Goal: Information Seeking & Learning: Compare options

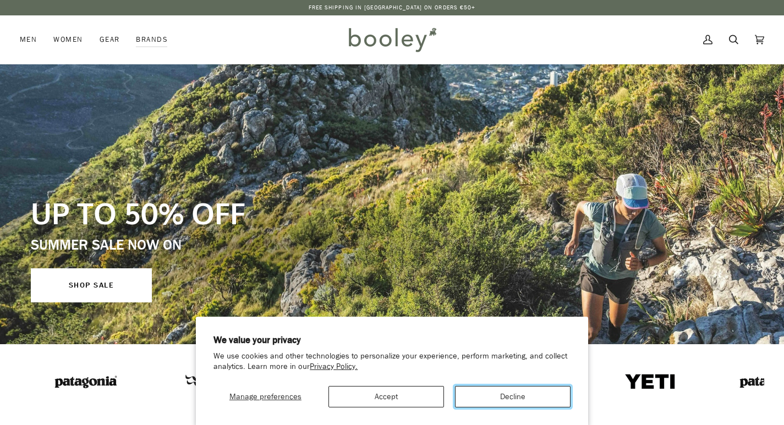
click at [474, 396] on button "Decline" at bounding box center [512, 396] width 115 height 21
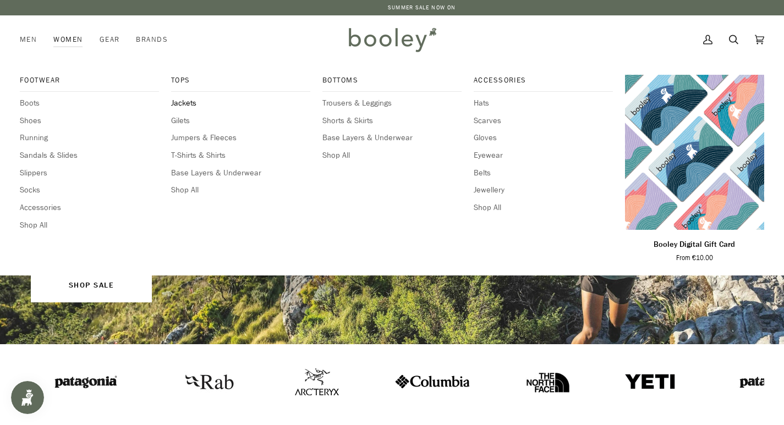
click at [185, 105] on span "Jackets" at bounding box center [240, 103] width 139 height 12
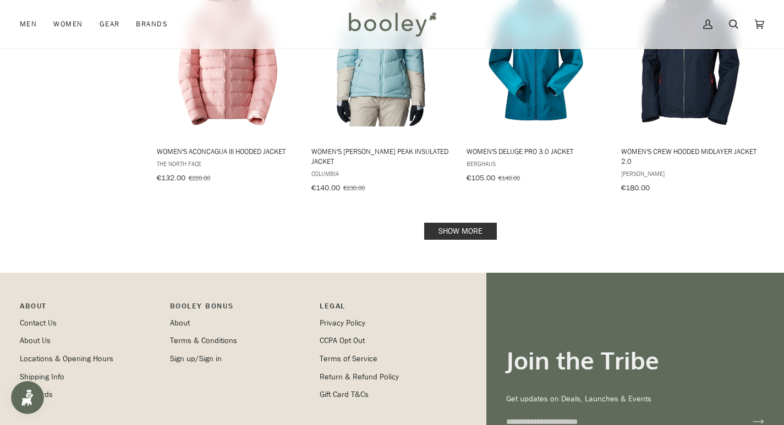
scroll to position [1155, 0]
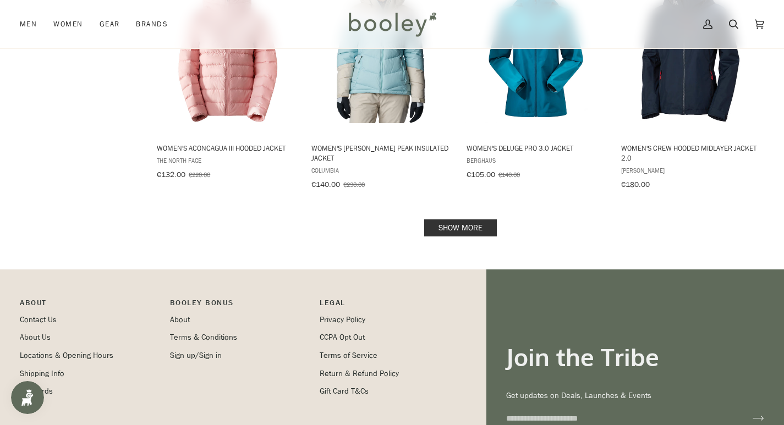
click at [474, 222] on link "Show more" at bounding box center [460, 227] width 73 height 17
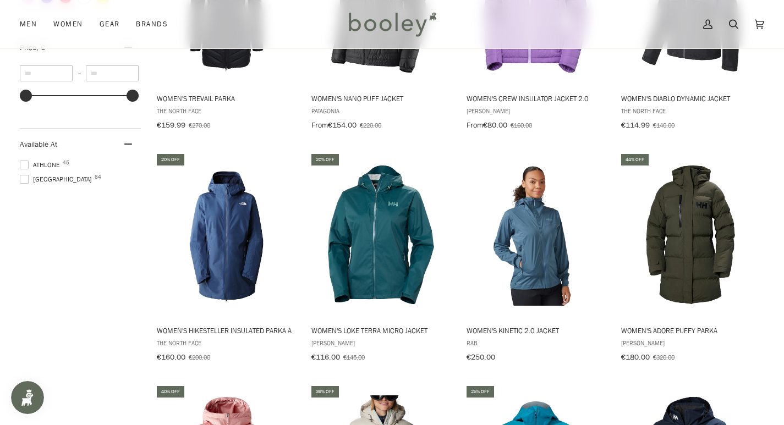
scroll to position [605, 0]
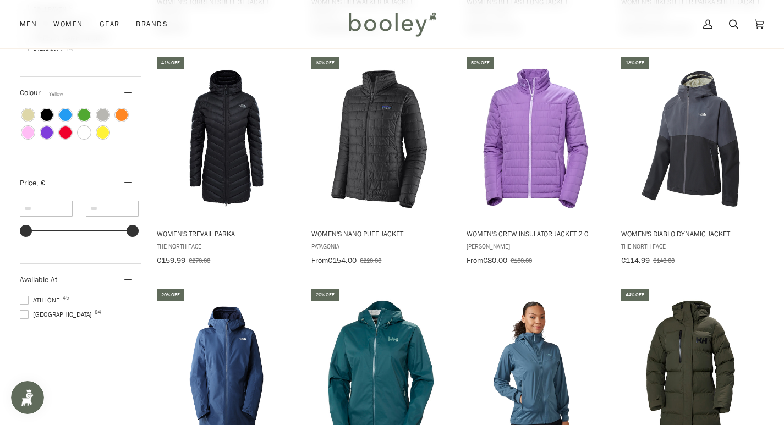
click at [101, 128] on span "Colour: Yellow" at bounding box center [103, 132] width 12 height 12
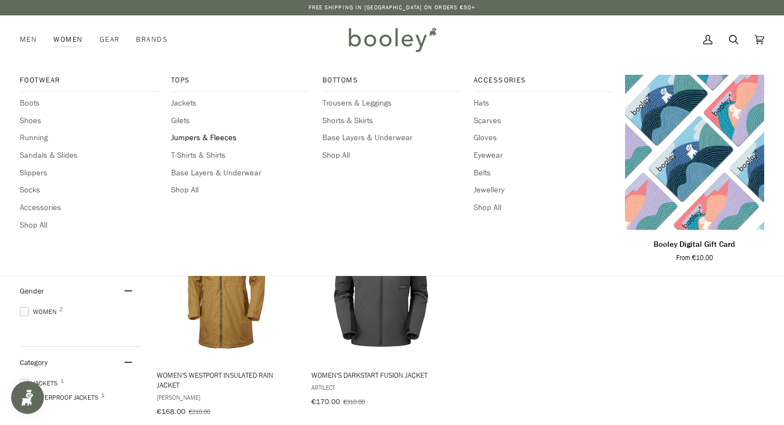
click at [187, 137] on span "Jumpers & Fleeces" at bounding box center [240, 138] width 139 height 12
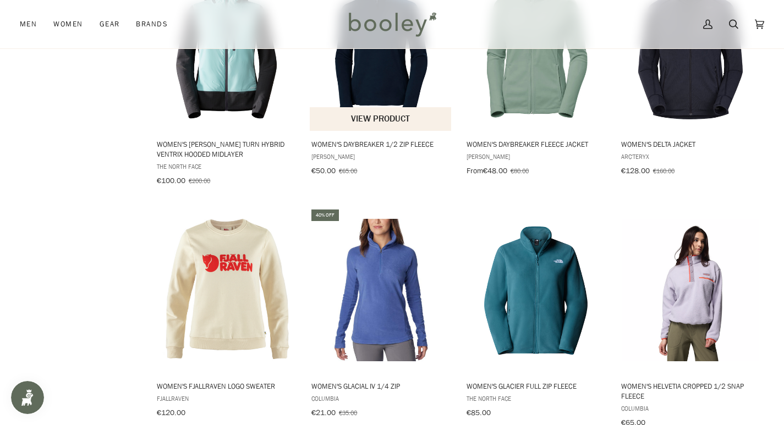
scroll to position [1100, 0]
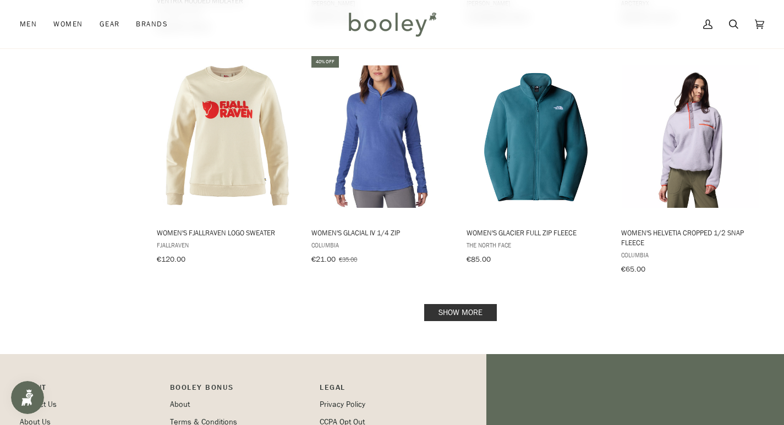
click at [470, 309] on link "Show more" at bounding box center [460, 312] width 73 height 17
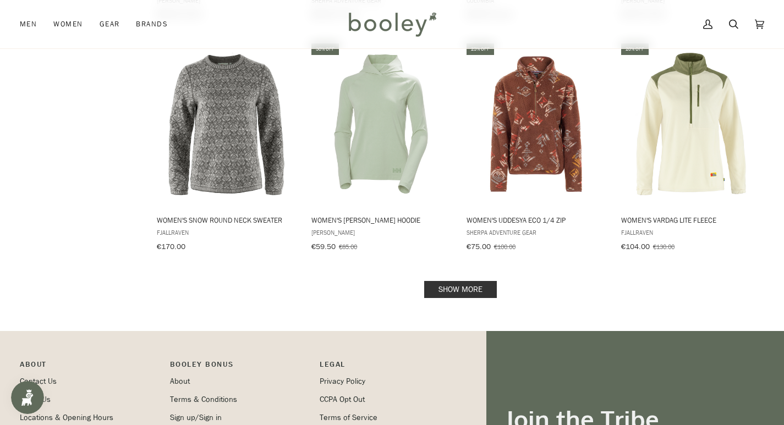
scroll to position [2310, 0]
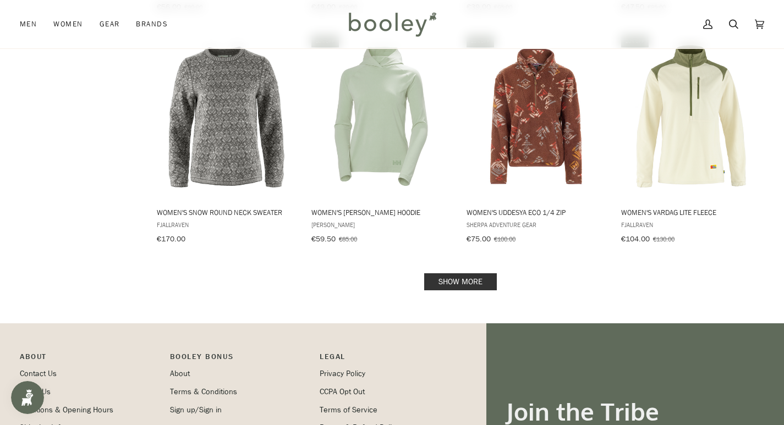
click at [470, 273] on link "Show more" at bounding box center [460, 281] width 73 height 17
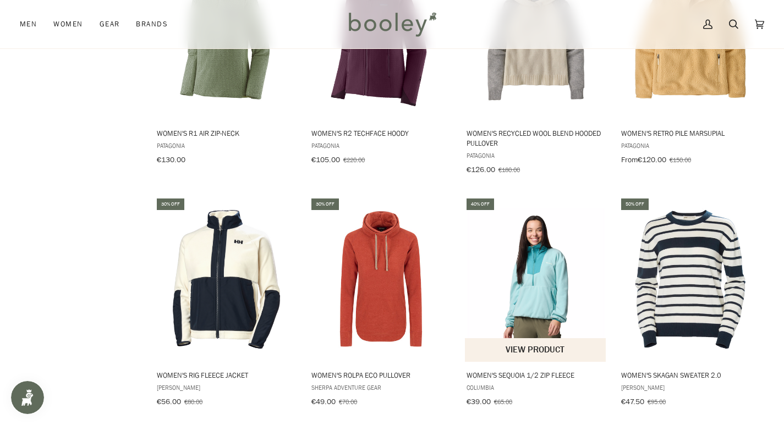
scroll to position [1925, 0]
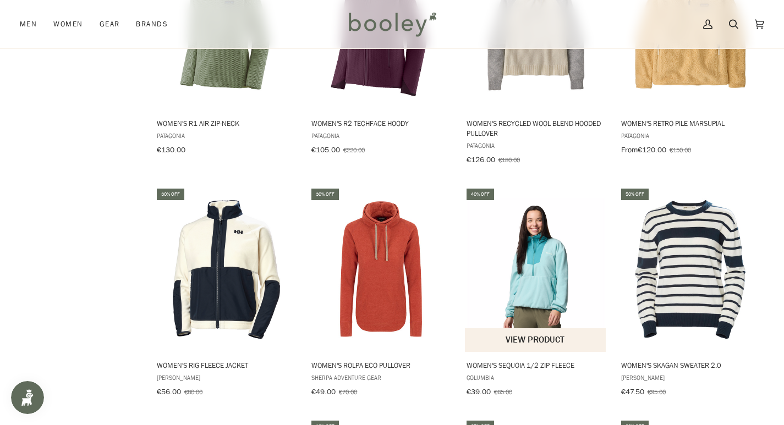
click at [531, 251] on img "Women's Sequoia 1/2 Zip Fleece" at bounding box center [536, 270] width 142 height 142
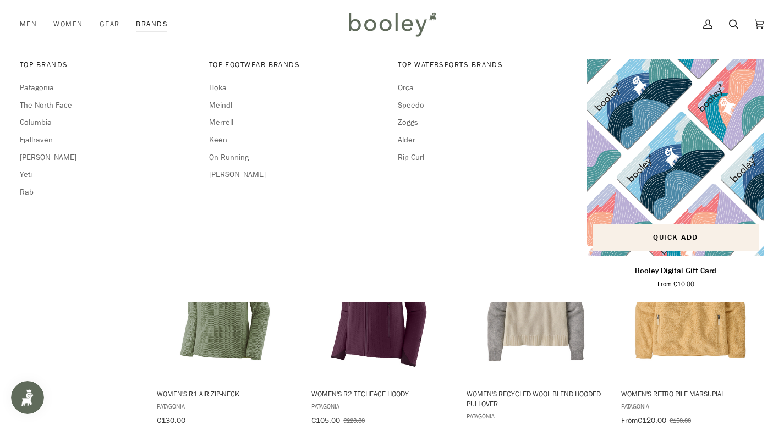
scroll to position [1650, 0]
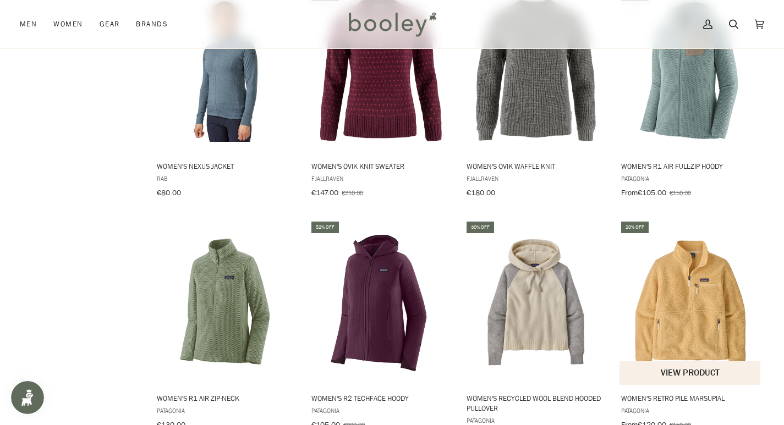
click at [702, 327] on img "Women's Retro Pile Marsupial" at bounding box center [690, 303] width 142 height 142
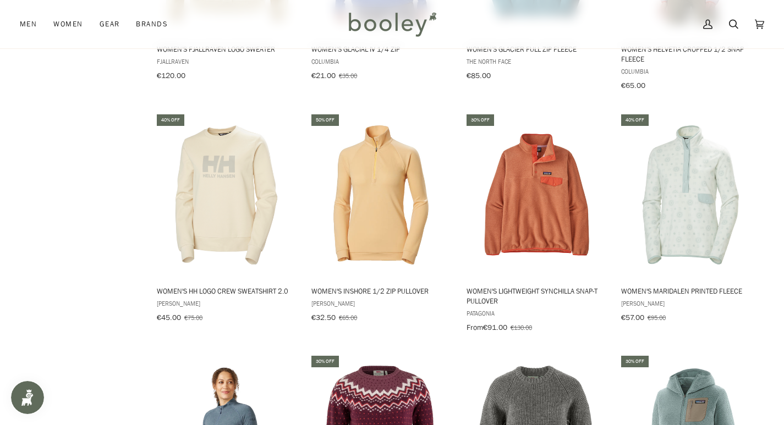
scroll to position [1265, 0]
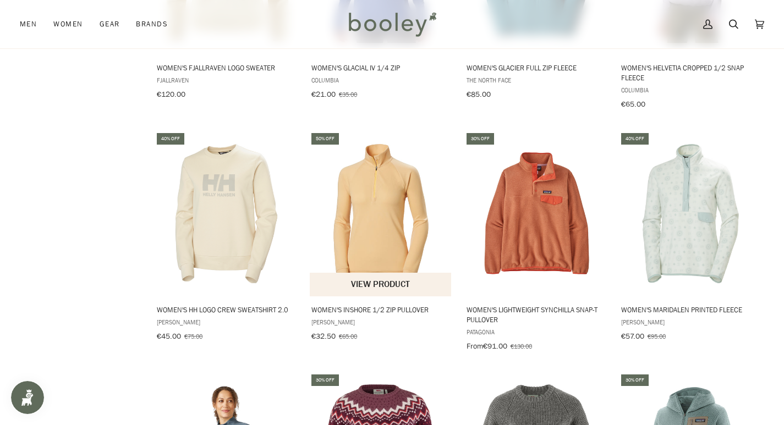
click at [390, 233] on img "Women's Inshore 1/2 Zip Pullover" at bounding box center [381, 213] width 142 height 142
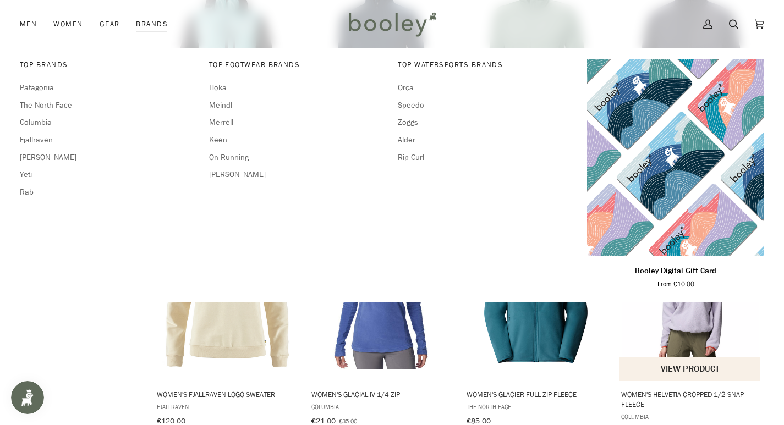
scroll to position [935, 0]
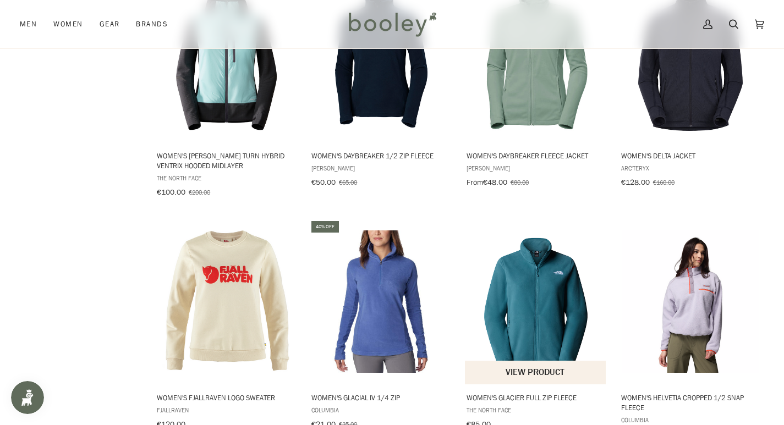
click at [544, 285] on img "Women's Glacier Full Zip Fleece" at bounding box center [536, 301] width 142 height 142
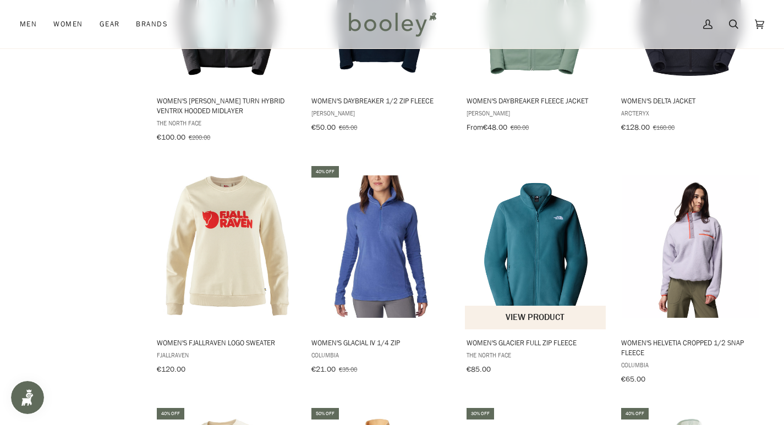
scroll to position [1045, 0]
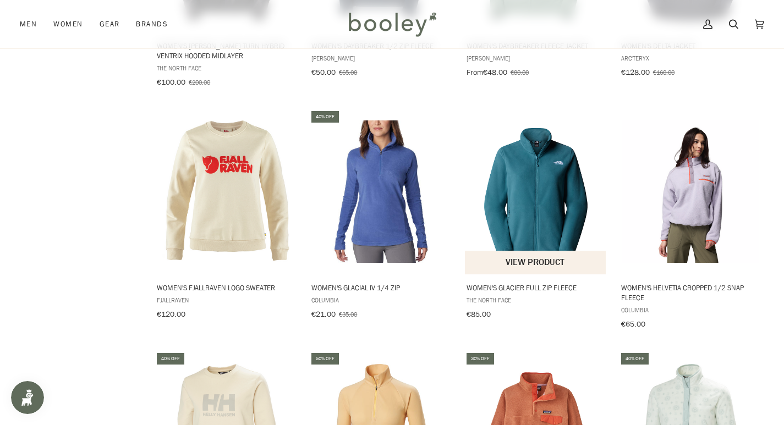
click at [568, 195] on img "Women's Glacier Full Zip Fleece" at bounding box center [536, 191] width 142 height 142
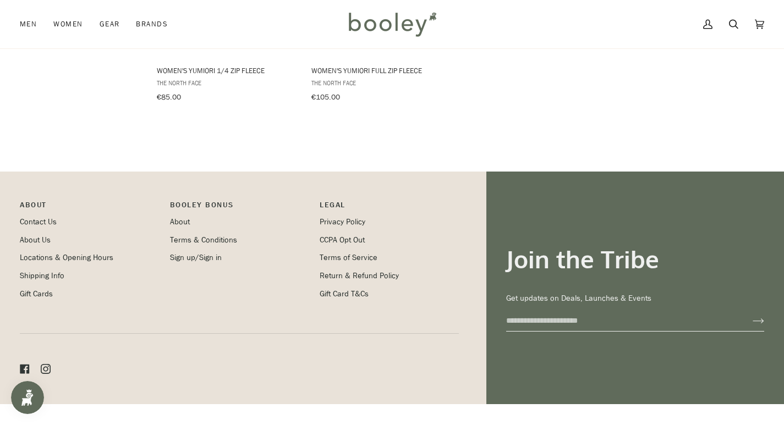
scroll to position [2932, 0]
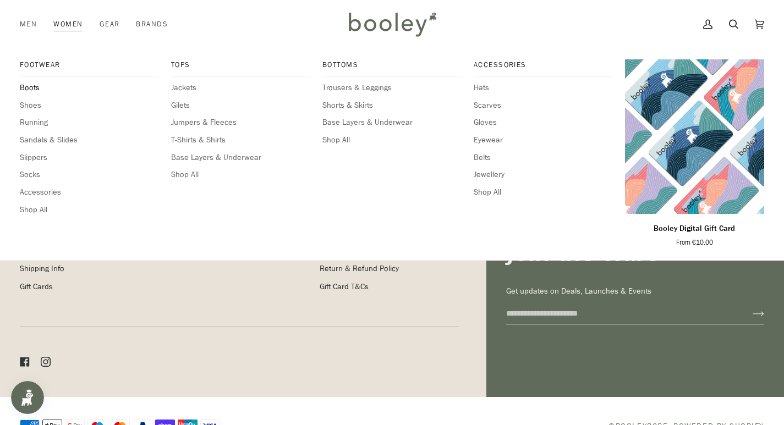
click at [30, 88] on span "Boots" at bounding box center [89, 88] width 139 height 12
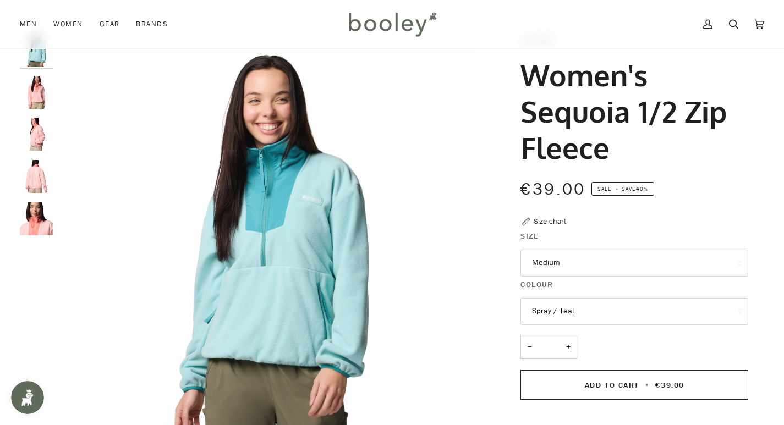
scroll to position [110, 0]
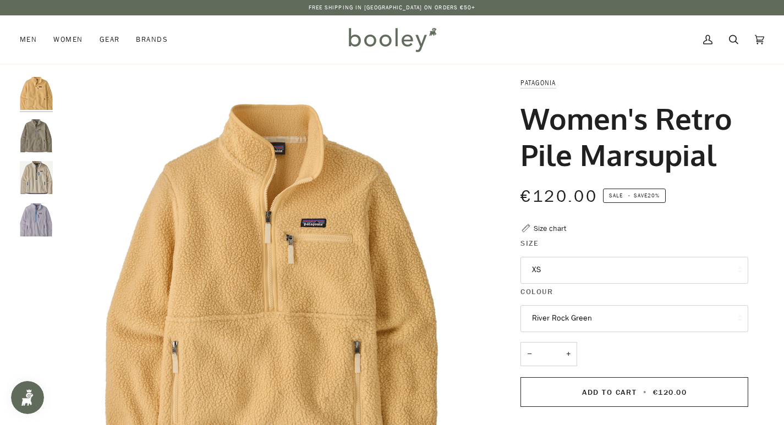
click at [30, 144] on img "Patagonia Women's Retro Pile Marsupial River Rock Green - Booley Galway" at bounding box center [36, 135] width 33 height 33
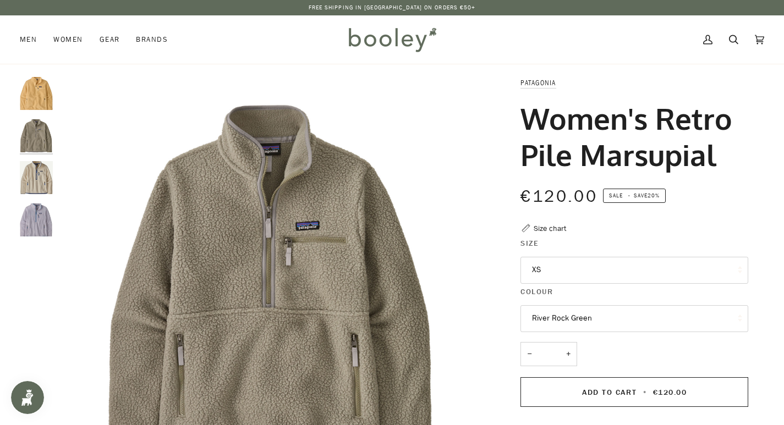
click at [35, 176] on img "Women's Retro Pile Marsupial" at bounding box center [36, 177] width 33 height 33
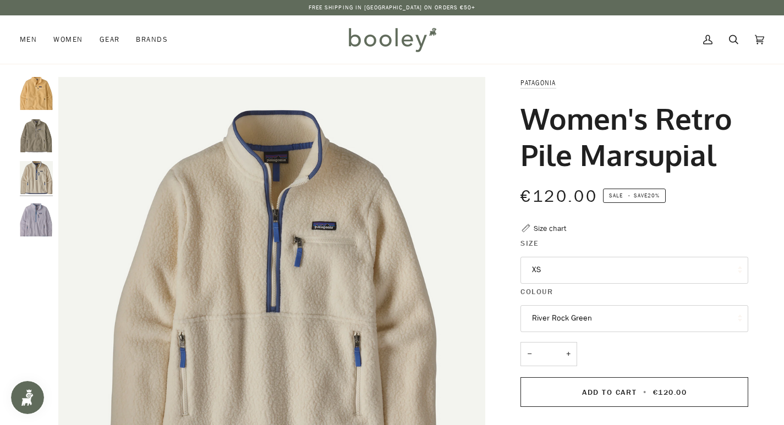
click at [37, 197] on div at bounding box center [39, 161] width 38 height 169
click at [39, 213] on img "Women's Retro Pile Marsupial" at bounding box center [36, 219] width 33 height 33
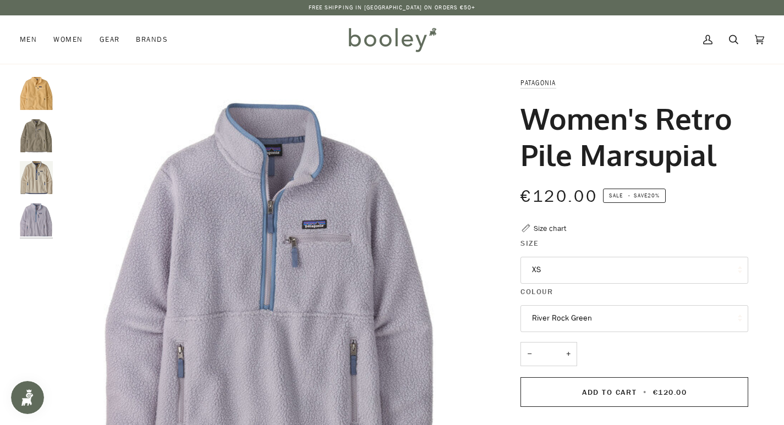
click at [30, 104] on img "Patagonia Women's Retro Pile Marsupial Beeswax Tan - Booley Galway" at bounding box center [36, 93] width 33 height 33
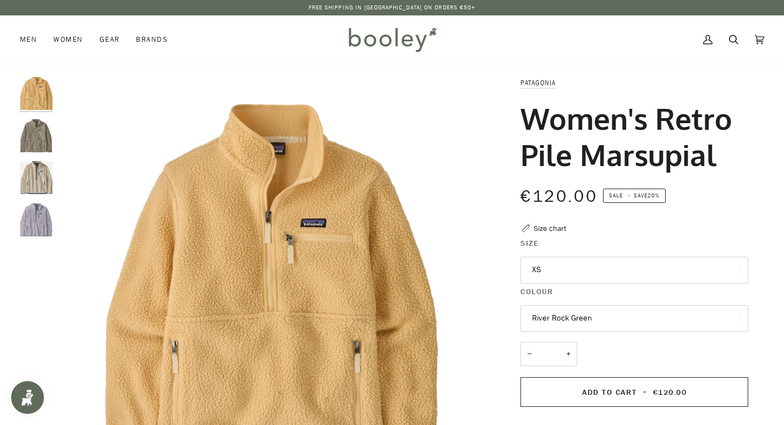
click at [615, 311] on button "River Rock Green" at bounding box center [634, 318] width 228 height 27
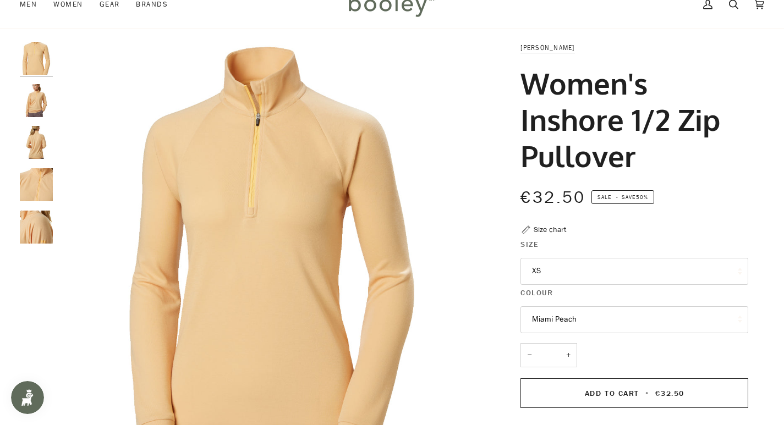
scroll to position [55, 0]
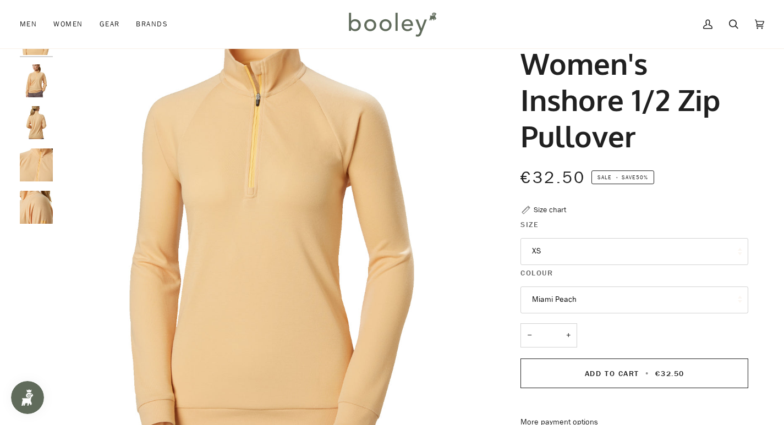
click at [38, 95] on img "Helly Hansen Women's Inshore 1/2 Zip Pullover Miami Peach - Booley Galway" at bounding box center [36, 80] width 33 height 33
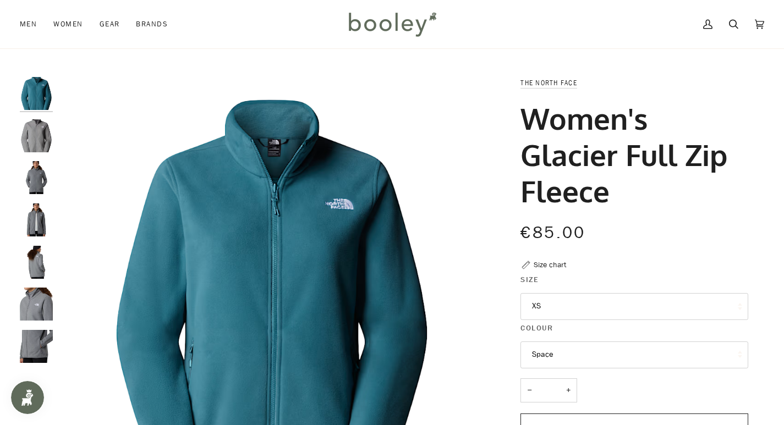
scroll to position [165, 0]
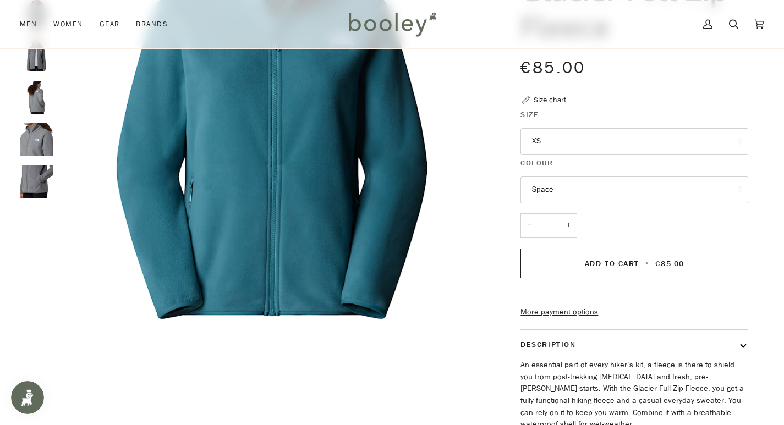
click at [577, 188] on button "Space" at bounding box center [634, 190] width 228 height 27
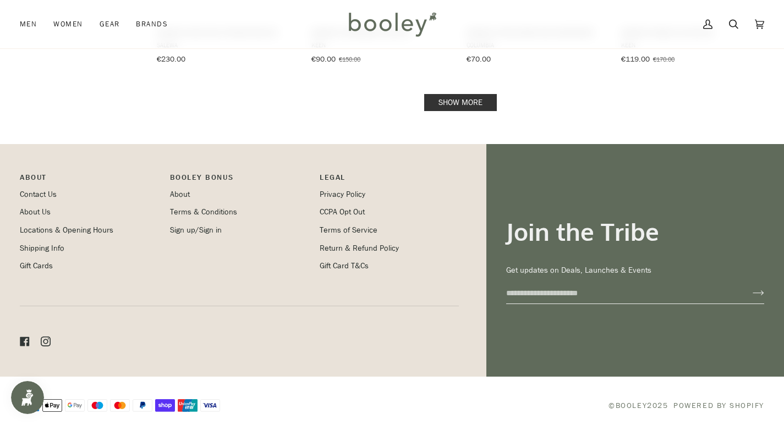
scroll to position [1271, 0]
